Goal: Check status: Check status

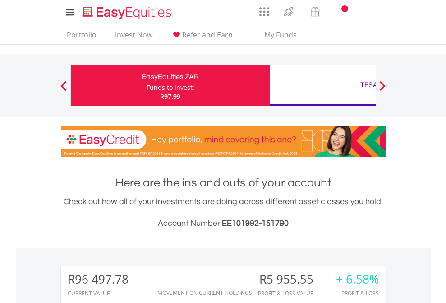
scroll to position [87, 142]
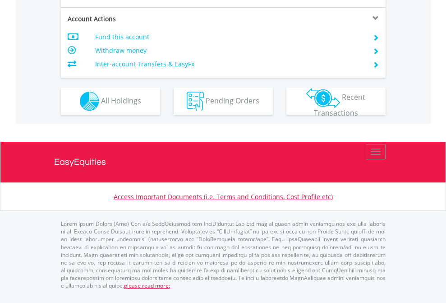
scroll to position [846, 0]
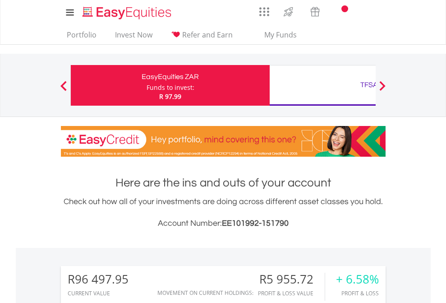
scroll to position [87, 142]
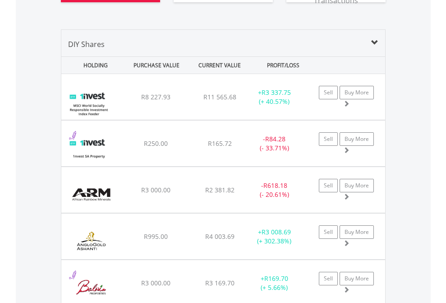
scroll to position [1075, 0]
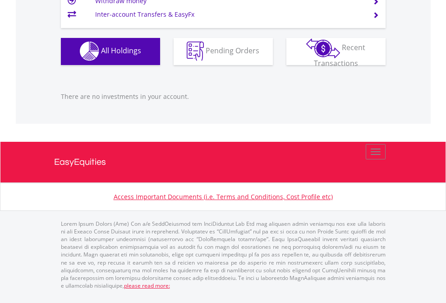
scroll to position [87, 142]
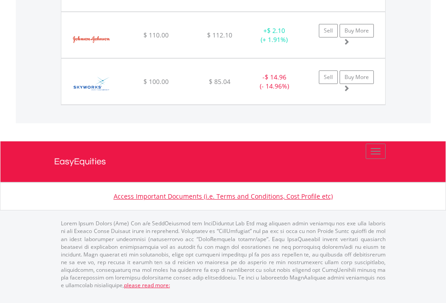
scroll to position [87, 142]
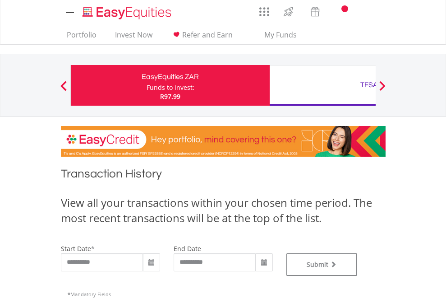
type input "**********"
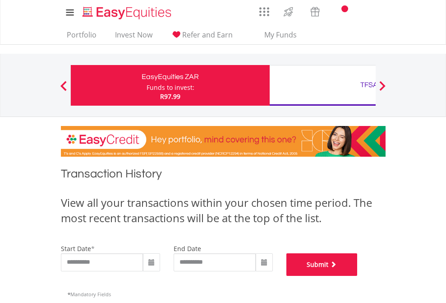
click at [358, 275] on button "Submit" at bounding box center [321, 264] width 71 height 23
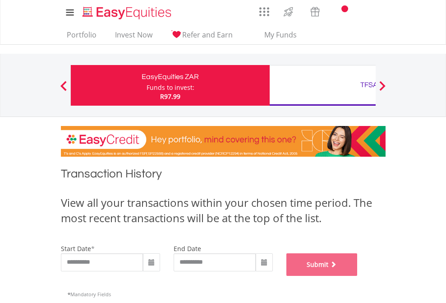
scroll to position [366, 0]
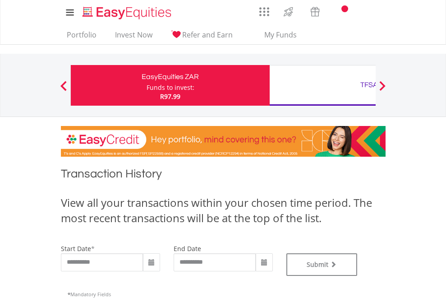
click at [322, 85] on div "TFSA" at bounding box center [369, 84] width 188 height 13
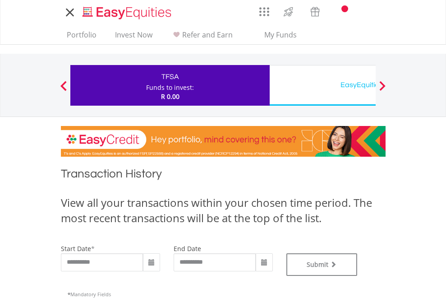
type input "**********"
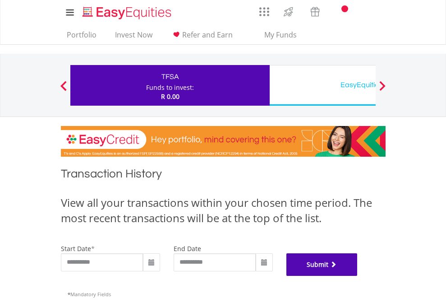
click at [358, 275] on button "Submit" at bounding box center [321, 264] width 71 height 23
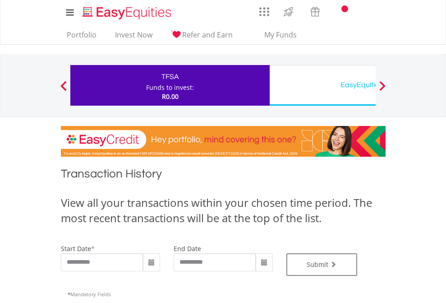
click at [322, 85] on div "EasyEquities USD" at bounding box center [369, 84] width 188 height 13
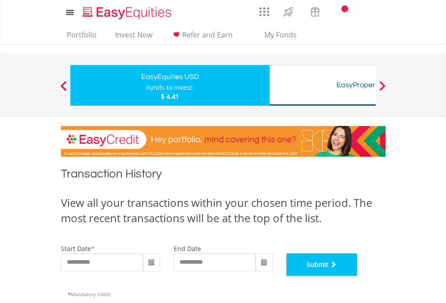
click at [358, 275] on button "Submit" at bounding box center [321, 264] width 71 height 23
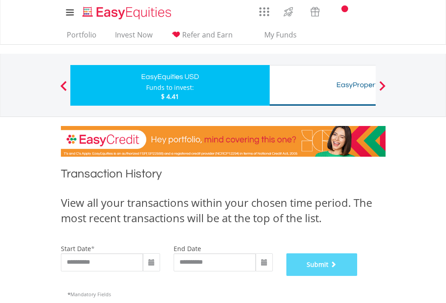
scroll to position [366, 0]
